Goal: Find specific page/section: Find specific page/section

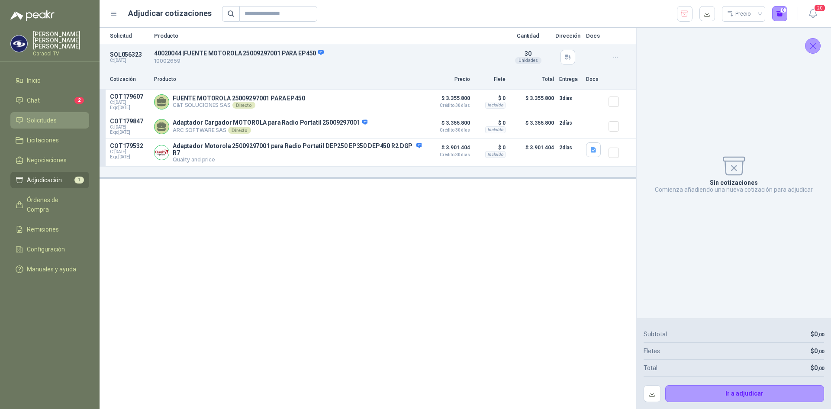
click at [51, 116] on span "Solicitudes" at bounding box center [42, 121] width 30 height 10
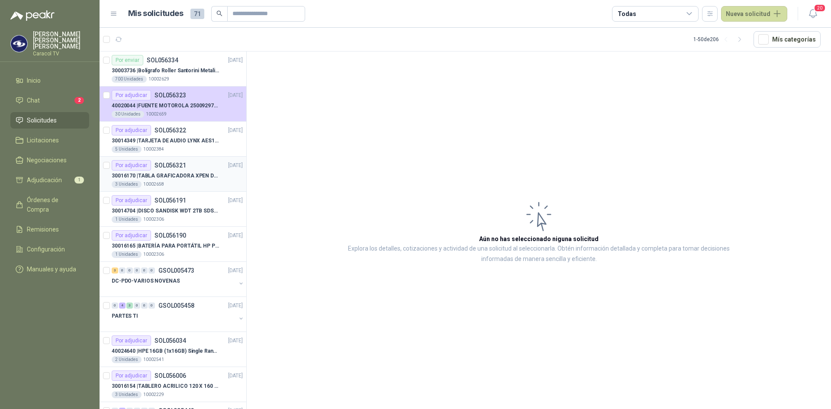
click at [187, 176] on p "30016170 | TABLA GRAFICADORA XPEN DECO MINI 7" at bounding box center [166, 176] width 108 height 8
